Goal: Task Accomplishment & Management: Manage account settings

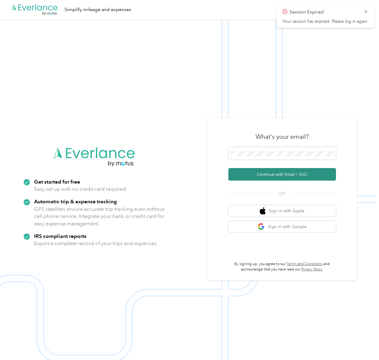
click at [269, 178] on button "Continue with Email / SSO" at bounding box center [282, 174] width 108 height 13
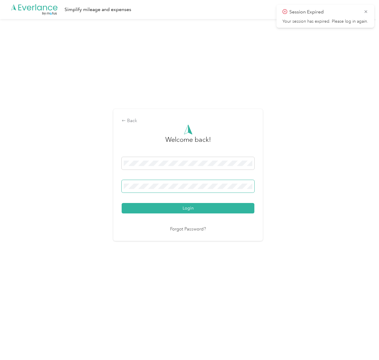
click at [203, 183] on span at bounding box center [188, 186] width 133 height 13
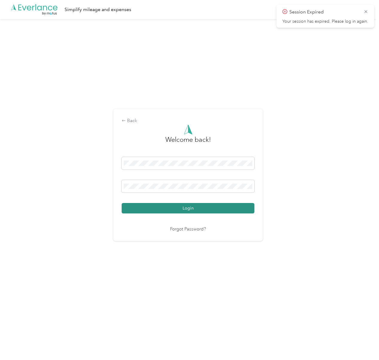
click at [180, 210] on button "Login" at bounding box center [188, 208] width 133 height 10
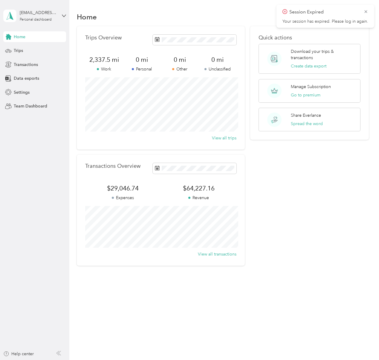
click at [35, 70] on div "Home Trips Transactions Data exports Settings Team Dashboard" at bounding box center [34, 71] width 63 height 80
click at [29, 65] on span "Transactions" at bounding box center [26, 65] width 24 height 6
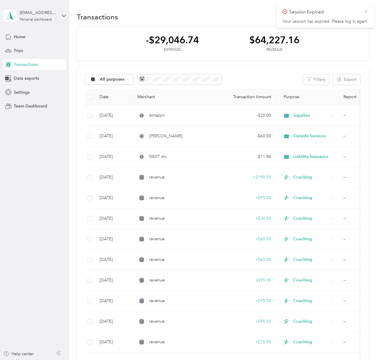
click at [366, 11] on icon at bounding box center [365, 11] width 3 height 3
click at [362, 16] on button "New" at bounding box center [358, 17] width 22 height 10
click at [358, 37] on span "Revenue" at bounding box center [359, 39] width 16 height 6
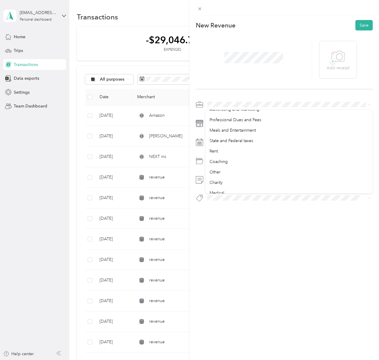
scroll to position [89, 0]
click at [262, 165] on li "Coaching" at bounding box center [288, 161] width 167 height 10
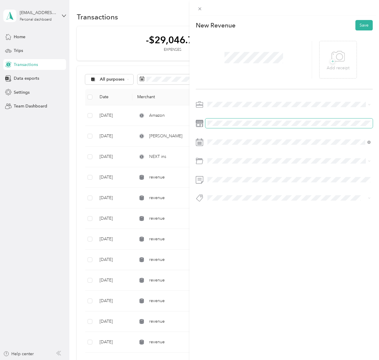
click at [234, 127] on span at bounding box center [288, 124] width 167 height 10
click at [242, 213] on li "Coaching" at bounding box center [288, 215] width 167 height 10
click at [238, 185] on div at bounding box center [284, 153] width 177 height 107
click at [370, 24] on button "Save" at bounding box center [363, 25] width 17 height 10
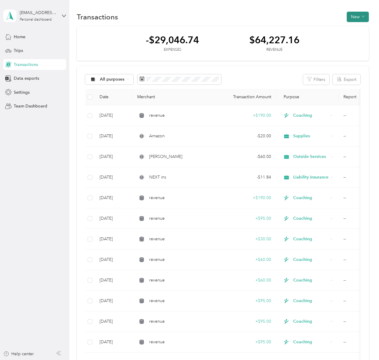
click at [361, 21] on button "New" at bounding box center [358, 17] width 22 height 10
click at [359, 36] on span "Revenue" at bounding box center [359, 39] width 16 height 6
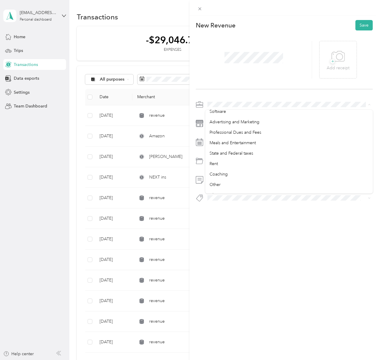
scroll to position [81, 0]
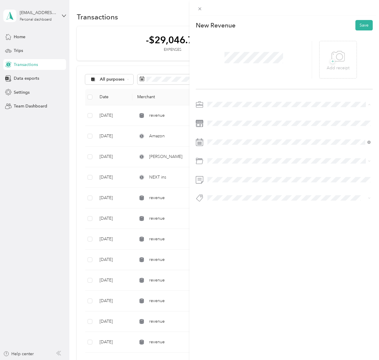
click at [258, 166] on li "Coaching" at bounding box center [288, 170] width 167 height 10
click at [258, 213] on div "Coaching" at bounding box center [288, 216] width 159 height 6
click at [365, 27] on button "Save" at bounding box center [363, 25] width 17 height 10
